Goal: Transaction & Acquisition: Book appointment/travel/reservation

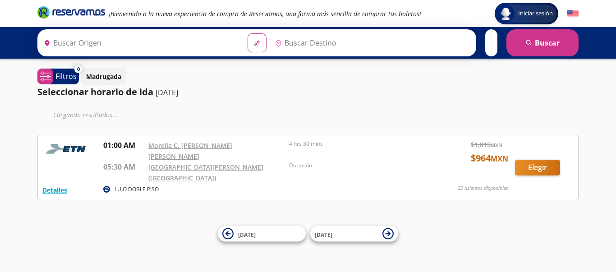
type input "Morelia, Michoacán"
type input "Aeropuerto Benito Juárez (terminal 1), Distrito Federal"
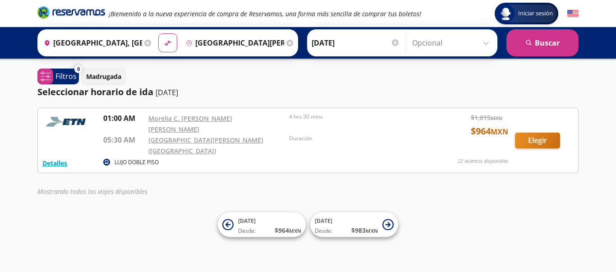
click at [101, 79] on p "Madrugada" at bounding box center [103, 76] width 35 height 9
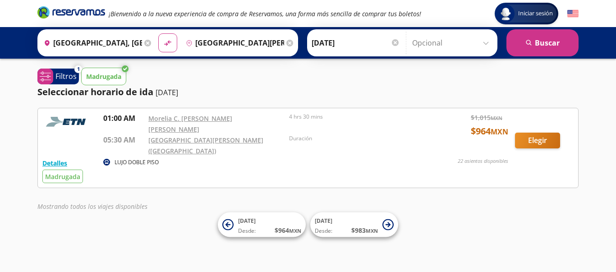
click at [69, 79] on p "Filtros" at bounding box center [65, 76] width 21 height 11
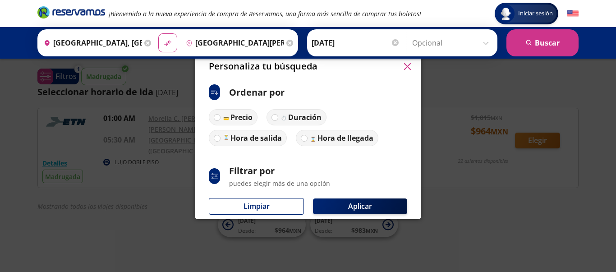
click at [253, 138] on p "Hora de salida" at bounding box center [255, 138] width 51 height 11
click at [220, 138] on input "Hora de salida" at bounding box center [217, 138] width 6 height 6
radio input "true"
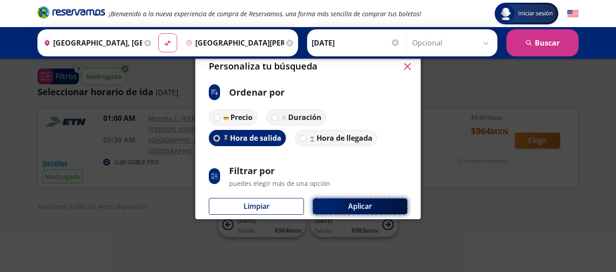
click at [371, 207] on button "Aplicar" at bounding box center [360, 206] width 94 height 16
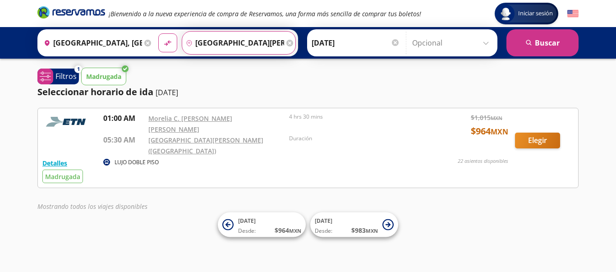
click at [213, 40] on input "Aeropuerto Benito Juárez (terminal 1), Distrito Federal" at bounding box center [233, 43] width 102 height 23
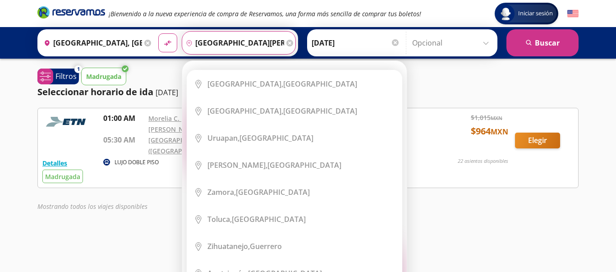
click at [278, 44] on input "Aeropuerto Benito Juárez (terminal 1), Distrito Federal" at bounding box center [233, 43] width 102 height 23
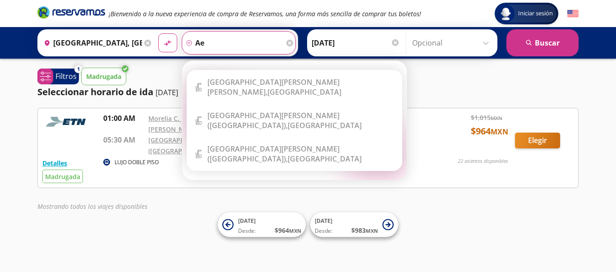
type input "a"
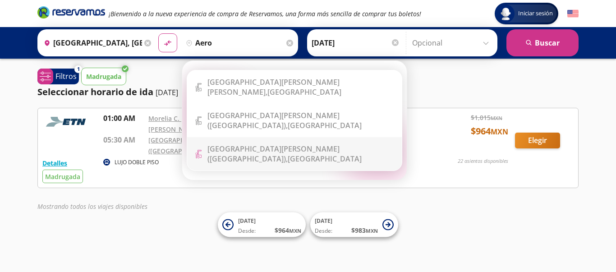
click at [261, 144] on b "Aeropuerto Internacional Felipe Ángeles (santa Lucía)," at bounding box center [273, 154] width 132 height 20
type input "Aeropuerto Internacional Felipe Ángeles (santa Lucía), Distrito Federal"
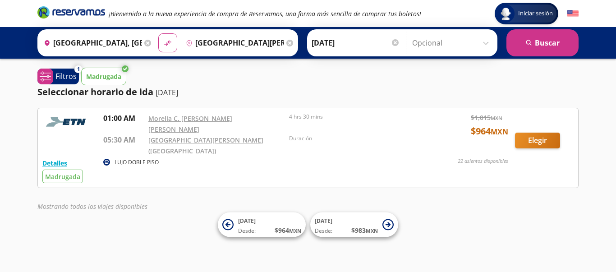
click at [528, 43] on icon "search" at bounding box center [529, 43] width 7 height 7
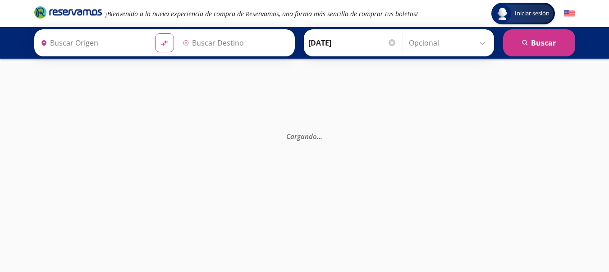
type input "Morelia, Michoacán"
type input "Aeropuerto Internacional Felipe Ángeles (santa Lucía), Distrito Federal"
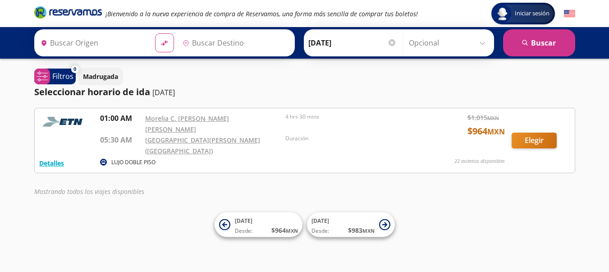
type input "Morelia, Michoacán"
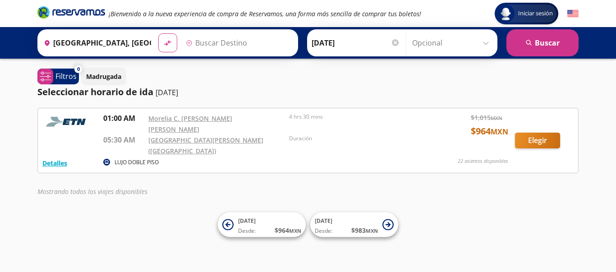
type input "Aeropuerto Benito Juárez (terminal 1), Distrito Federal"
